Goal: Find specific page/section: Find specific page/section

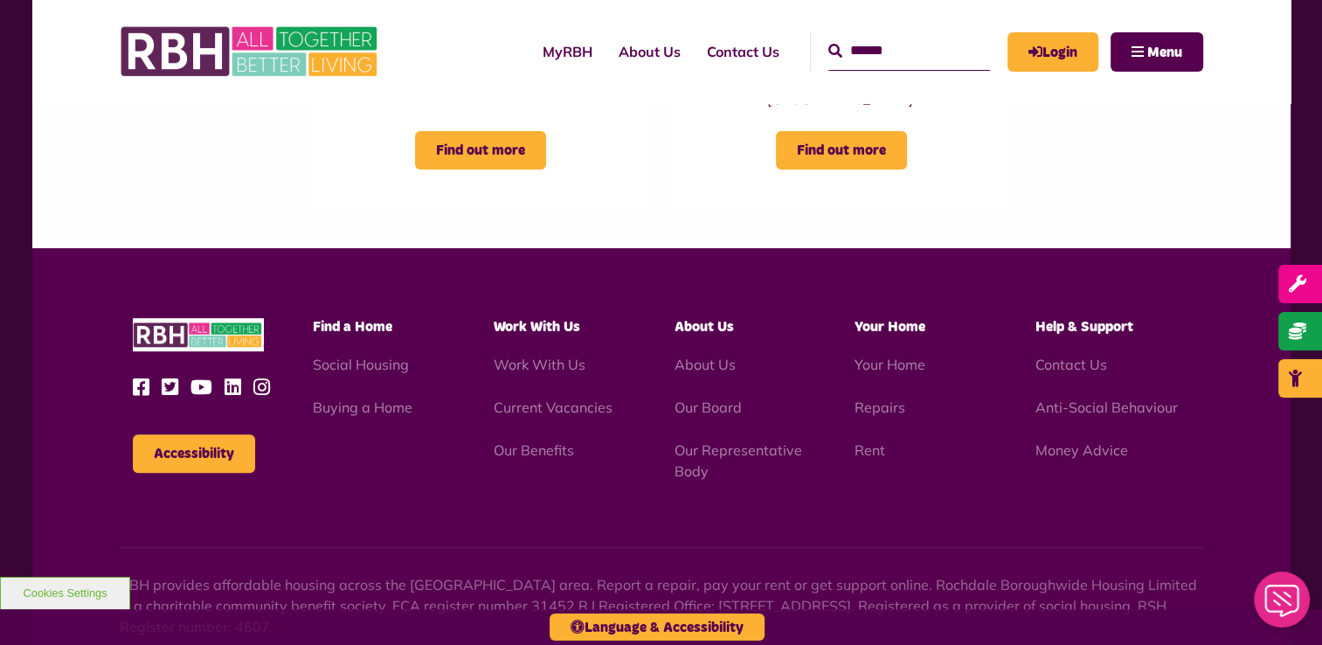
scroll to position [612, 0]
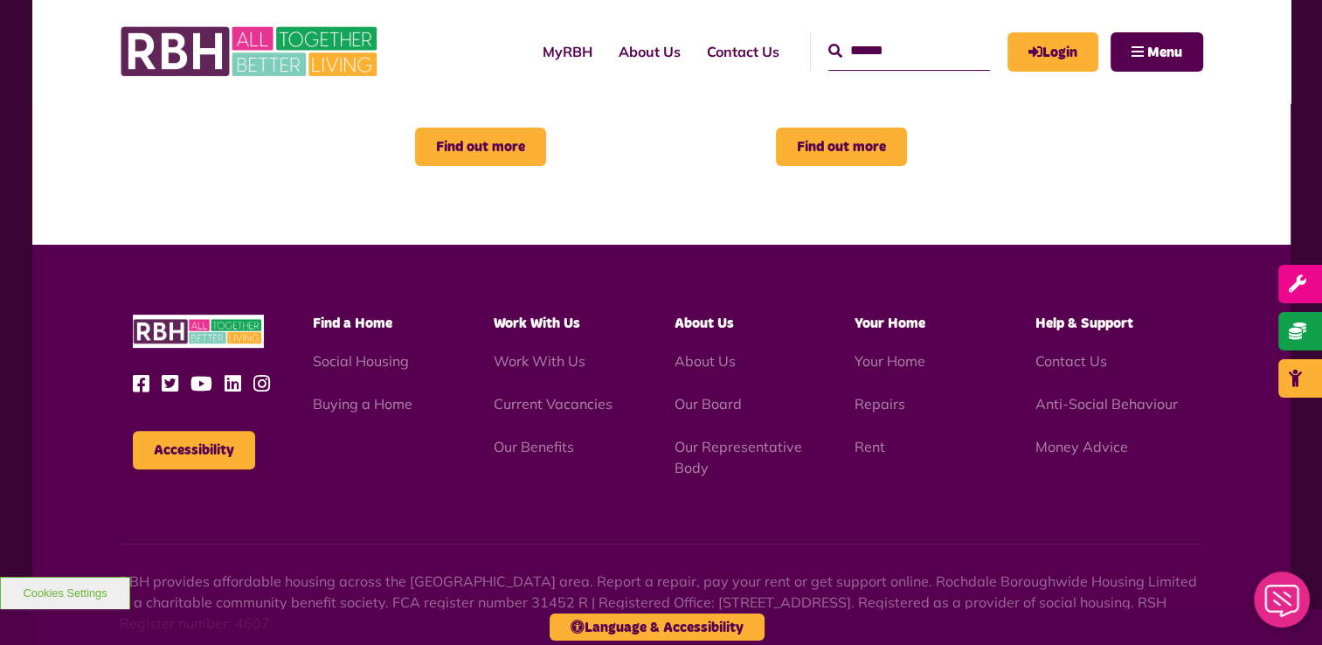
click at [452, 517] on div "RBH provides affordable housing across the [GEOGRAPHIC_DATA] area. Report a rep…" at bounding box center [661, 570] width 1083 height 125
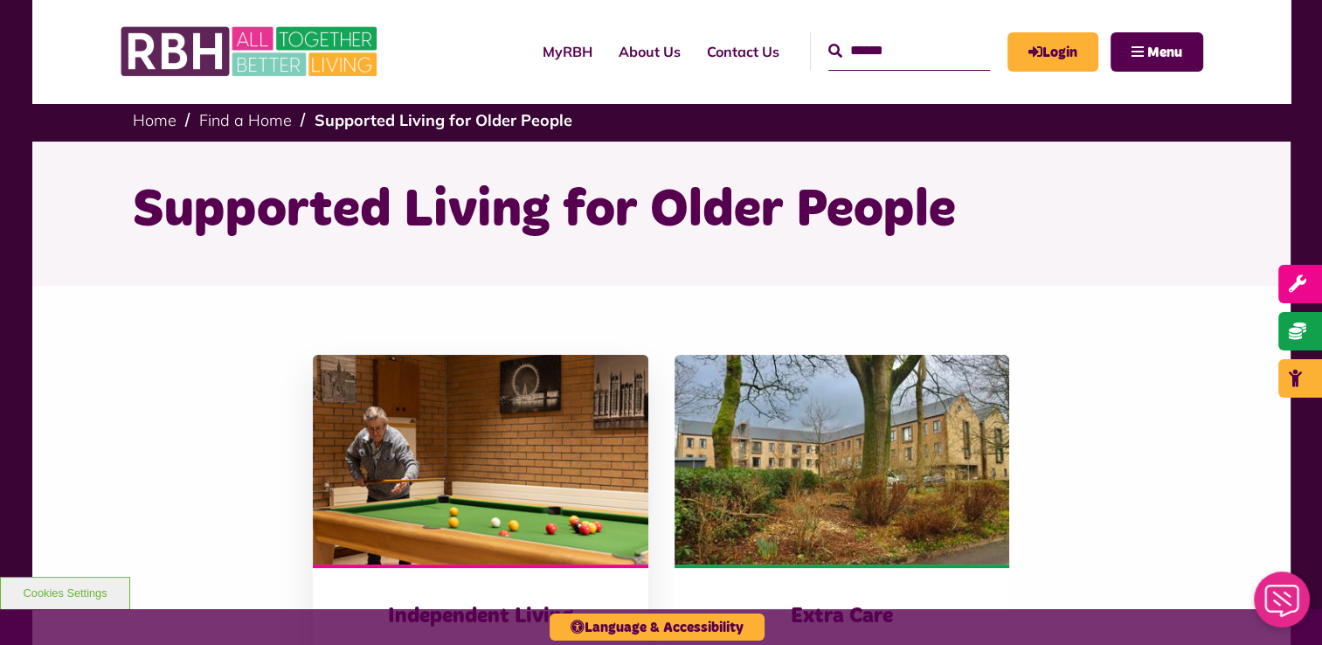
scroll to position [0, 0]
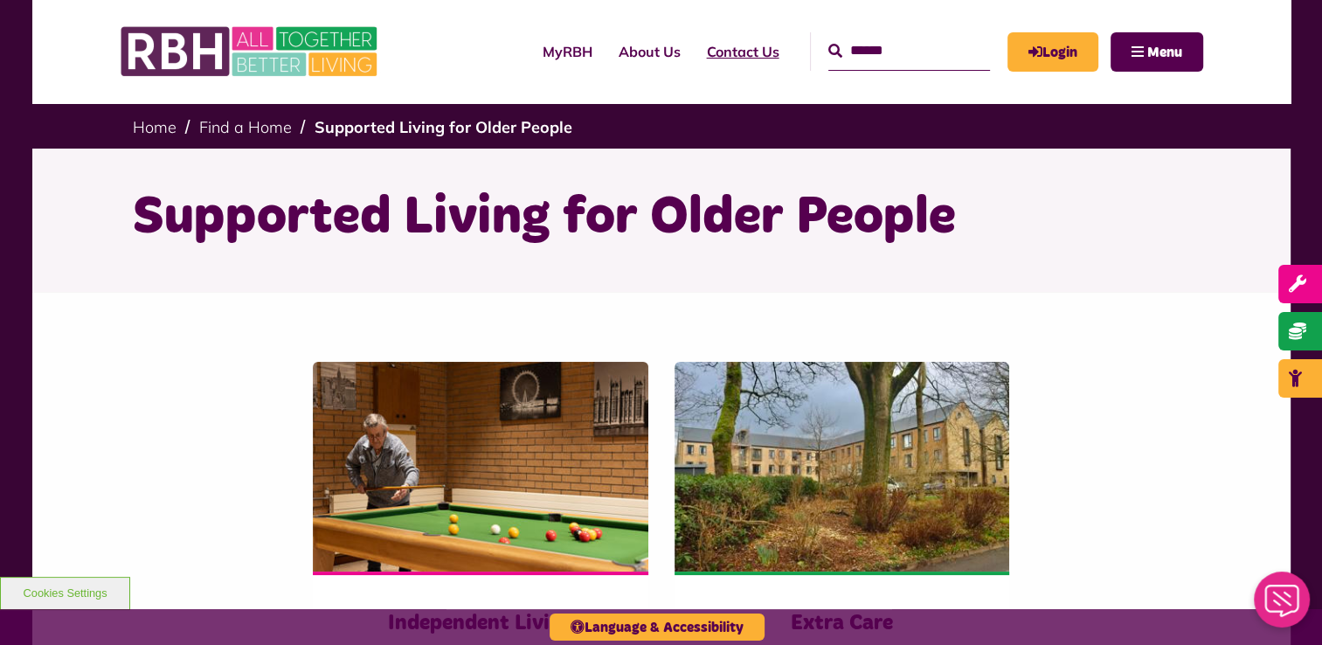
click at [709, 55] on link "Contact Us" at bounding box center [743, 51] width 99 height 47
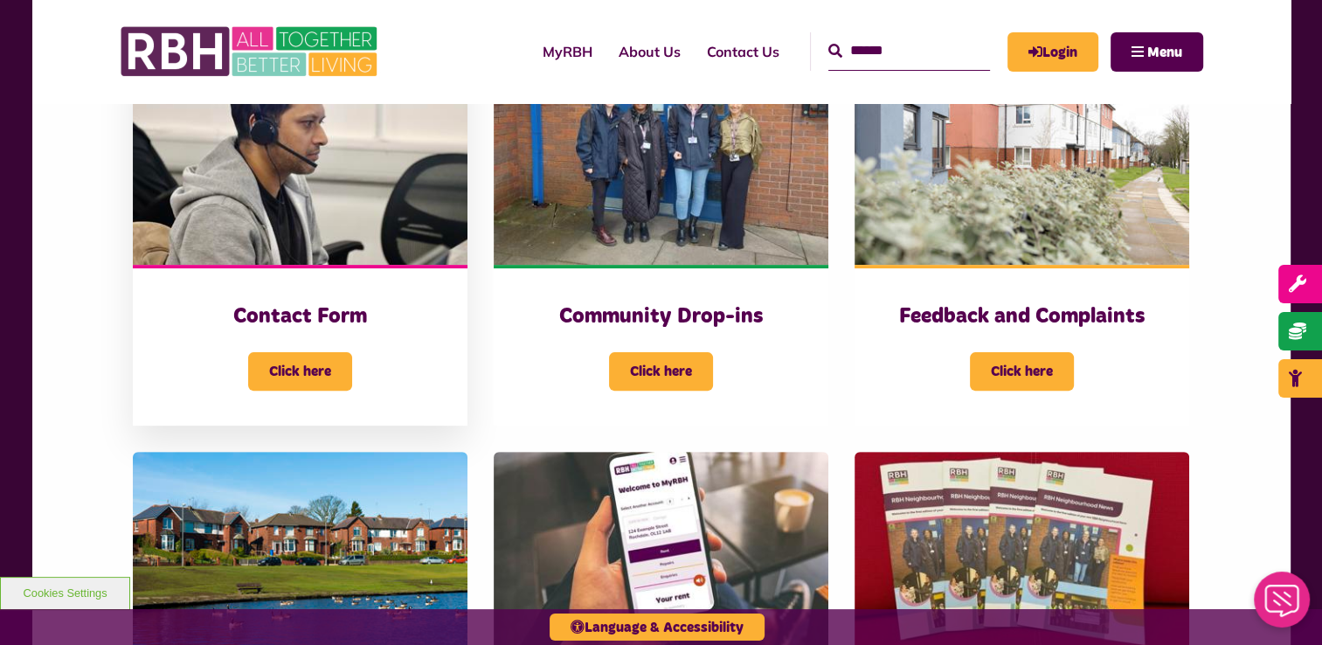
scroll to position [437, 0]
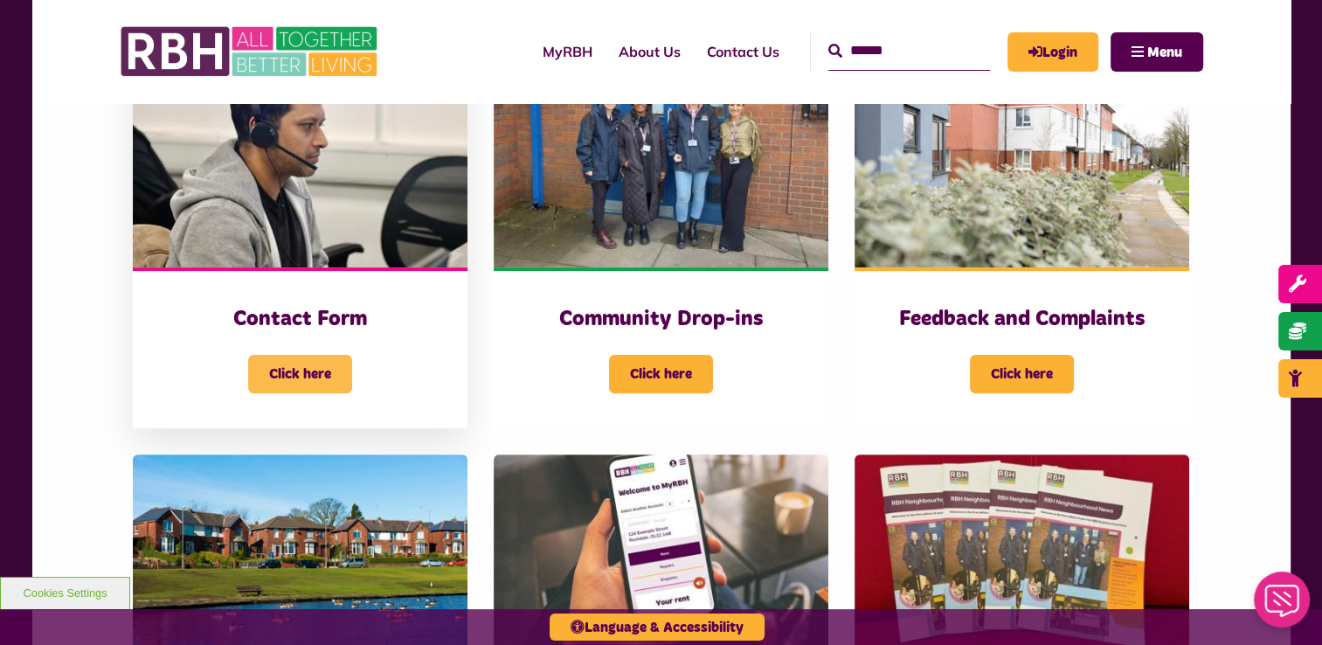
click at [309, 374] on span "Click here" at bounding box center [300, 374] width 104 height 38
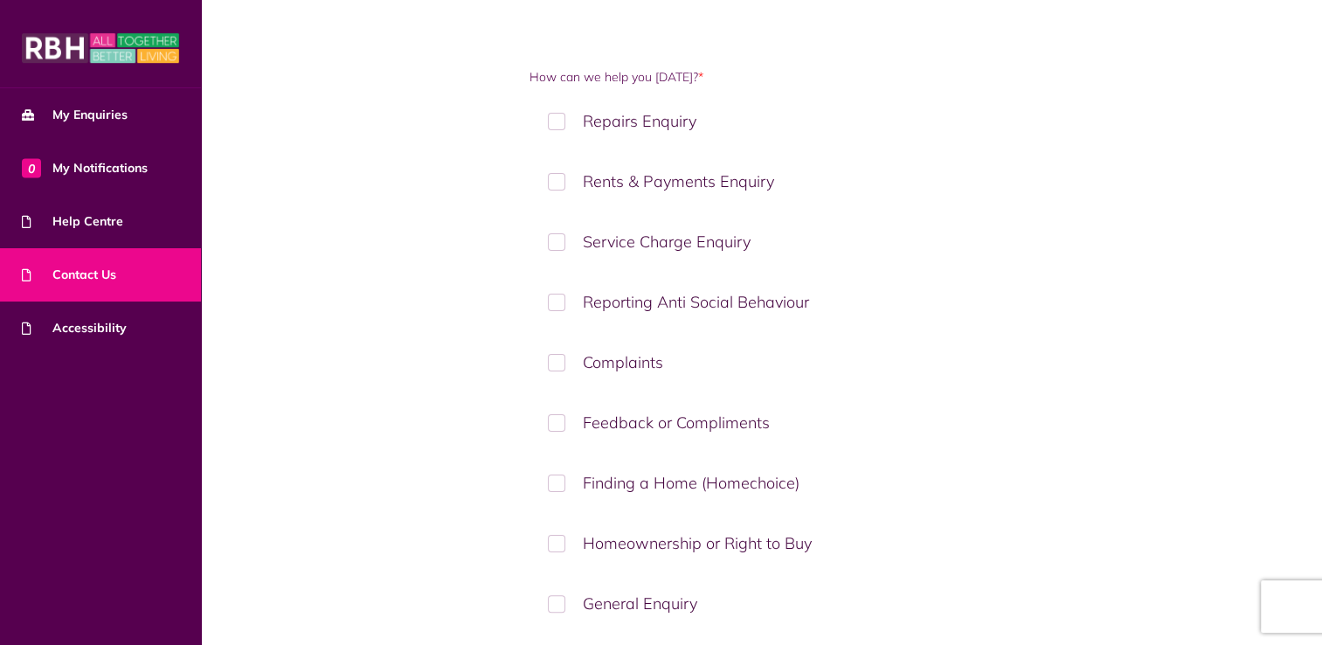
scroll to position [262, 0]
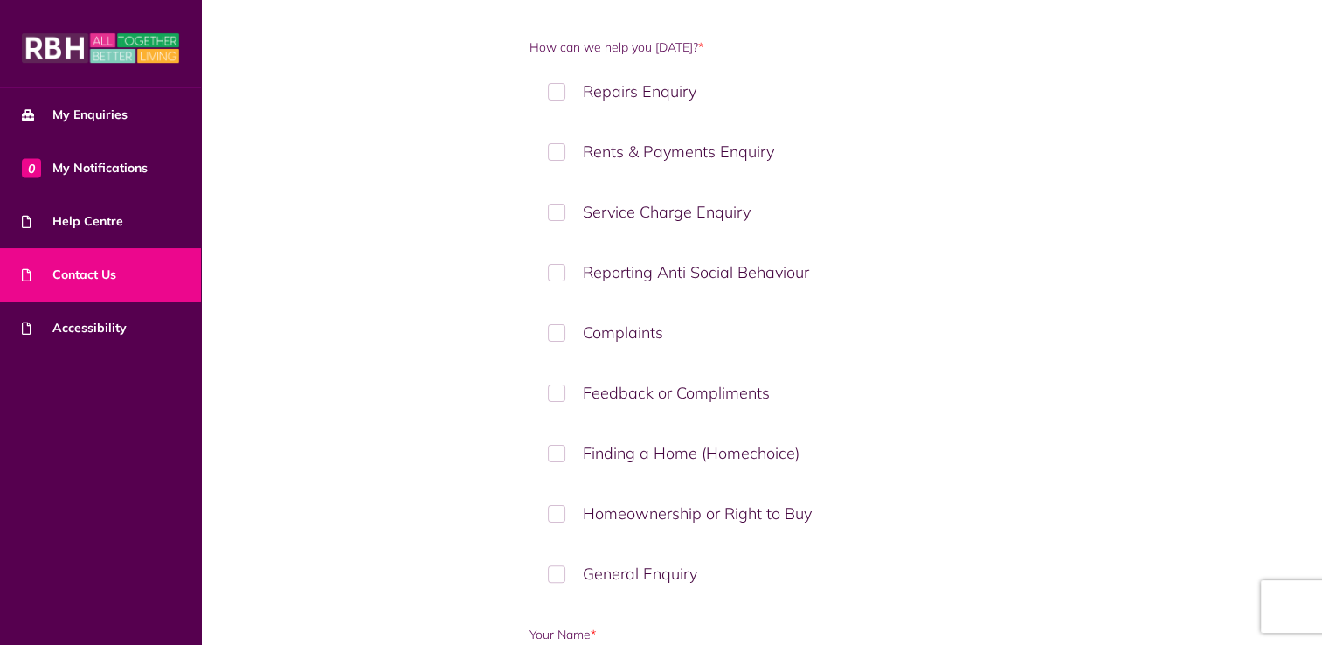
click at [566, 448] on label "Finding a Home (Homechoice)" at bounding box center [760, 453] width 463 height 52
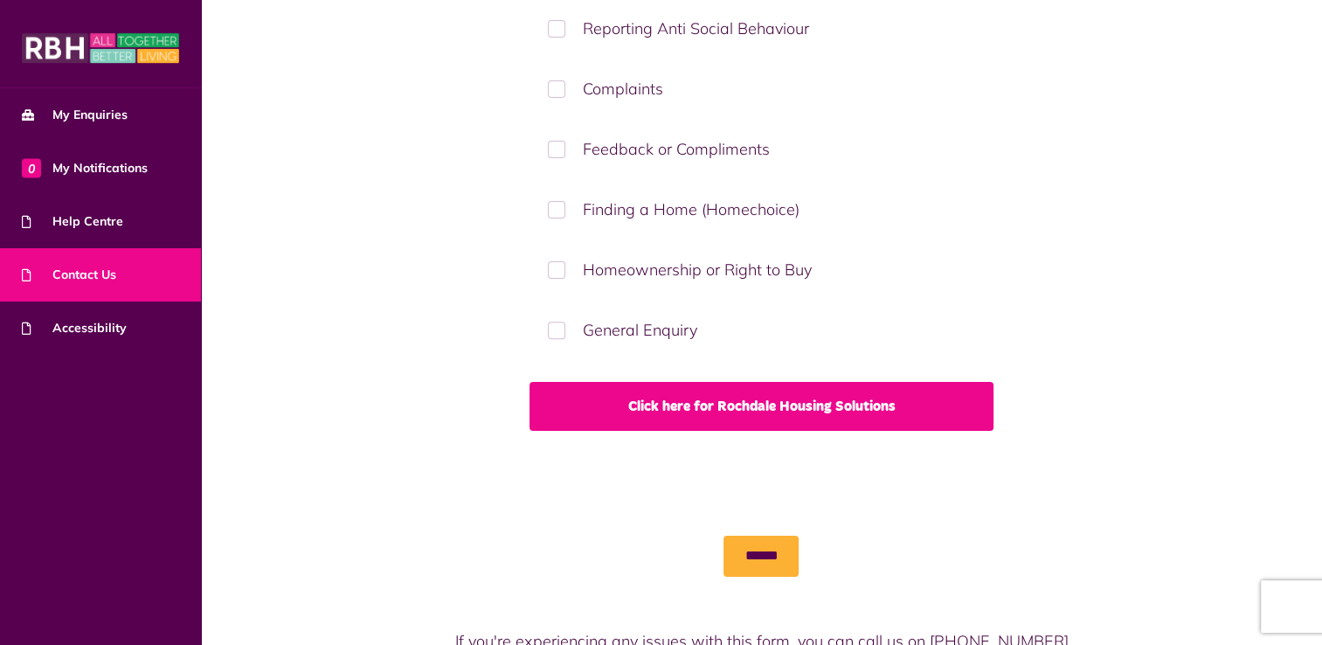
scroll to position [524, 0]
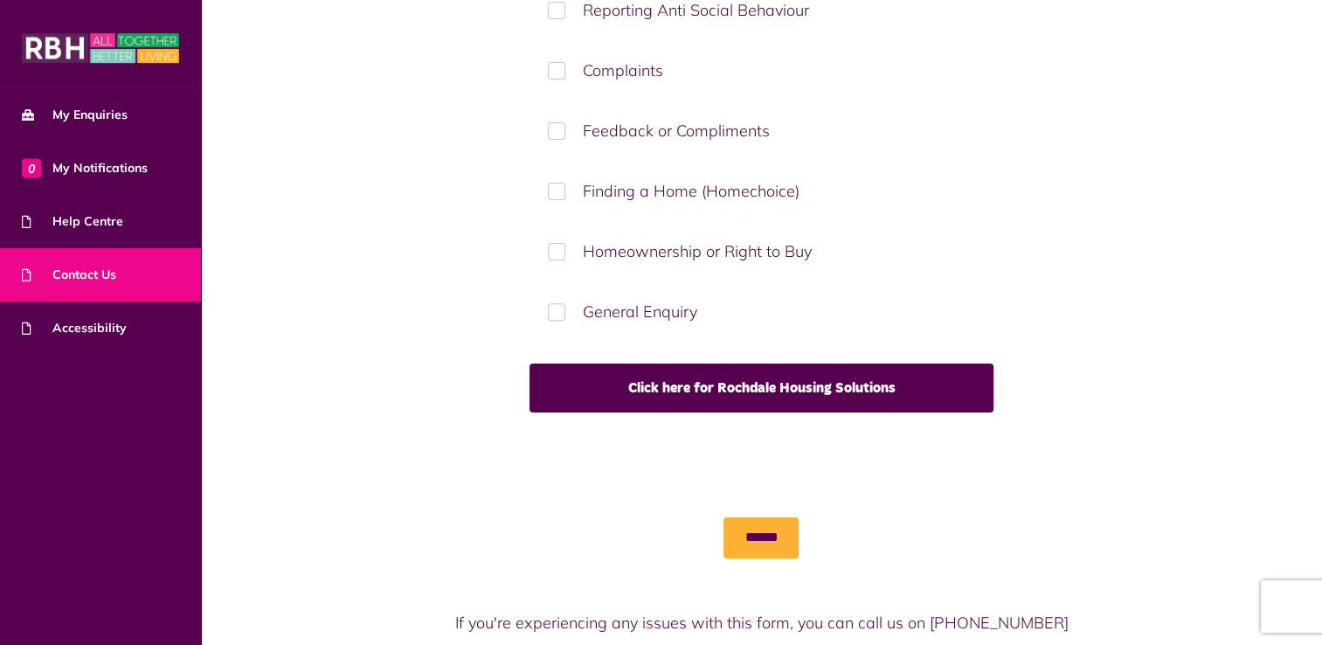
click at [561, 301] on label "General Enquiry" at bounding box center [760, 312] width 463 height 52
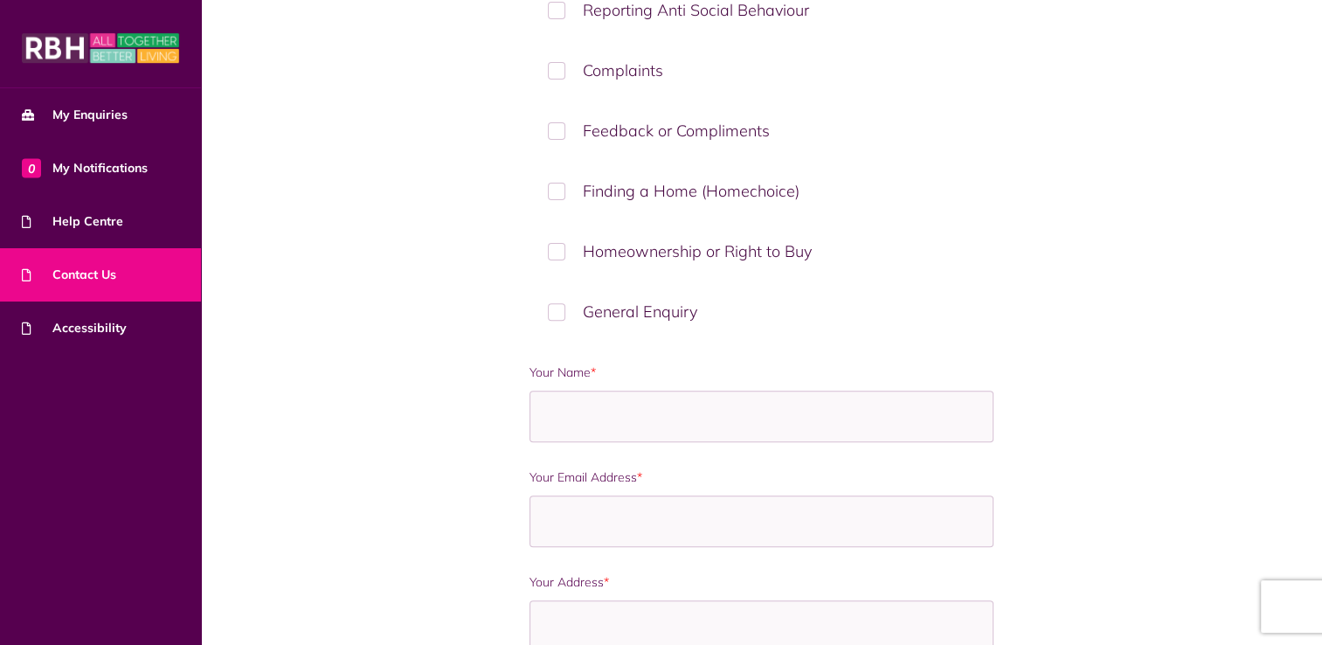
click at [553, 311] on label "General Enquiry" at bounding box center [760, 312] width 463 height 52
click at [563, 199] on label "Finding a Home (Homechoice)" at bounding box center [760, 191] width 463 height 52
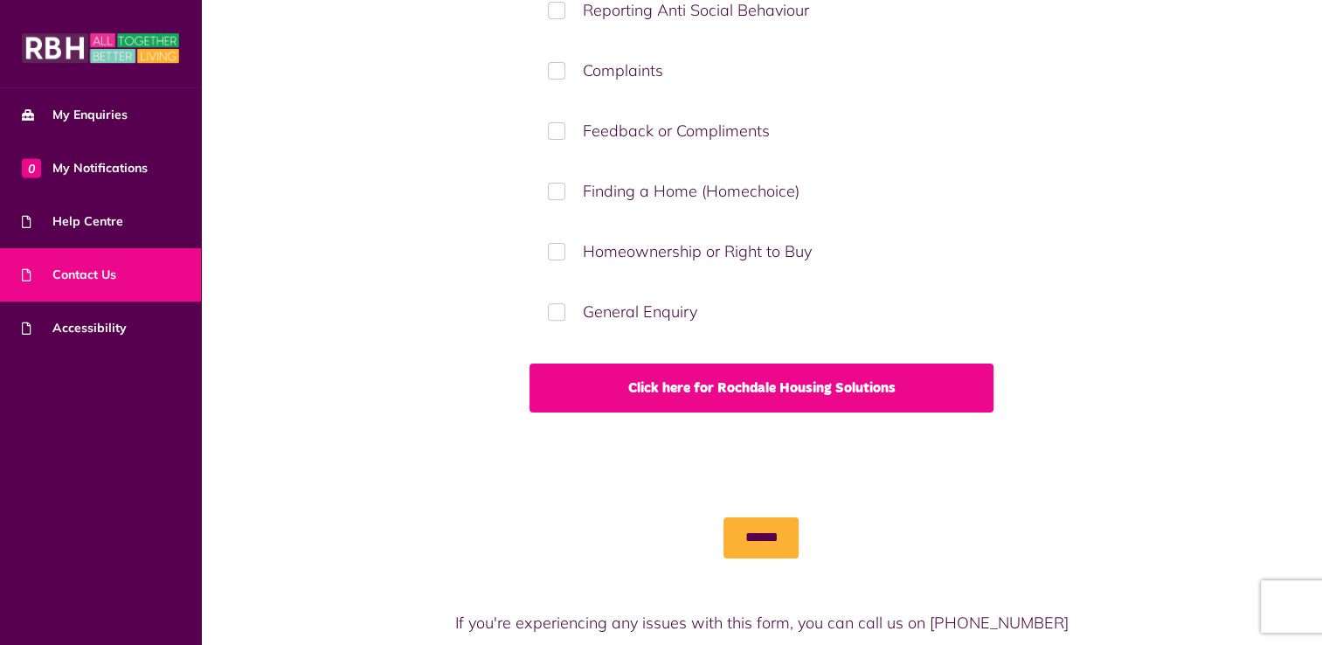
click at [622, 391] on link "Click here for Rochdale Housing Solutions" at bounding box center [760, 387] width 463 height 49
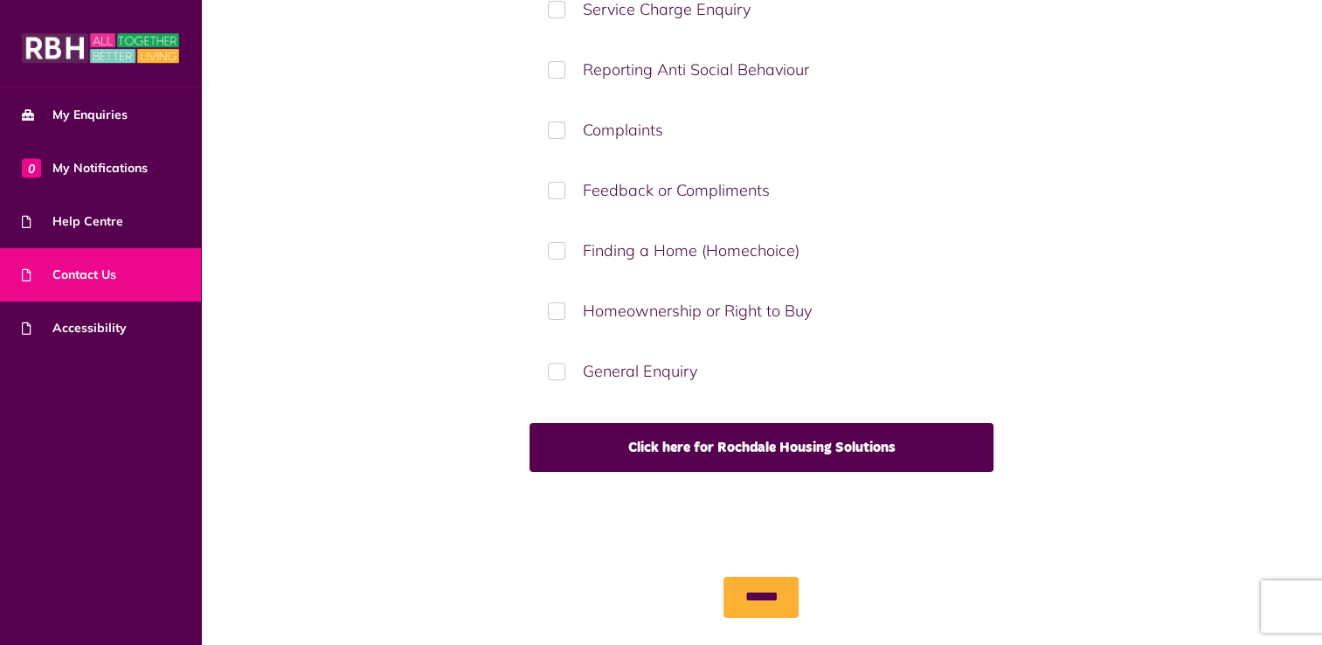
scroll to position [349, 0]
